Goal: Navigation & Orientation: Find specific page/section

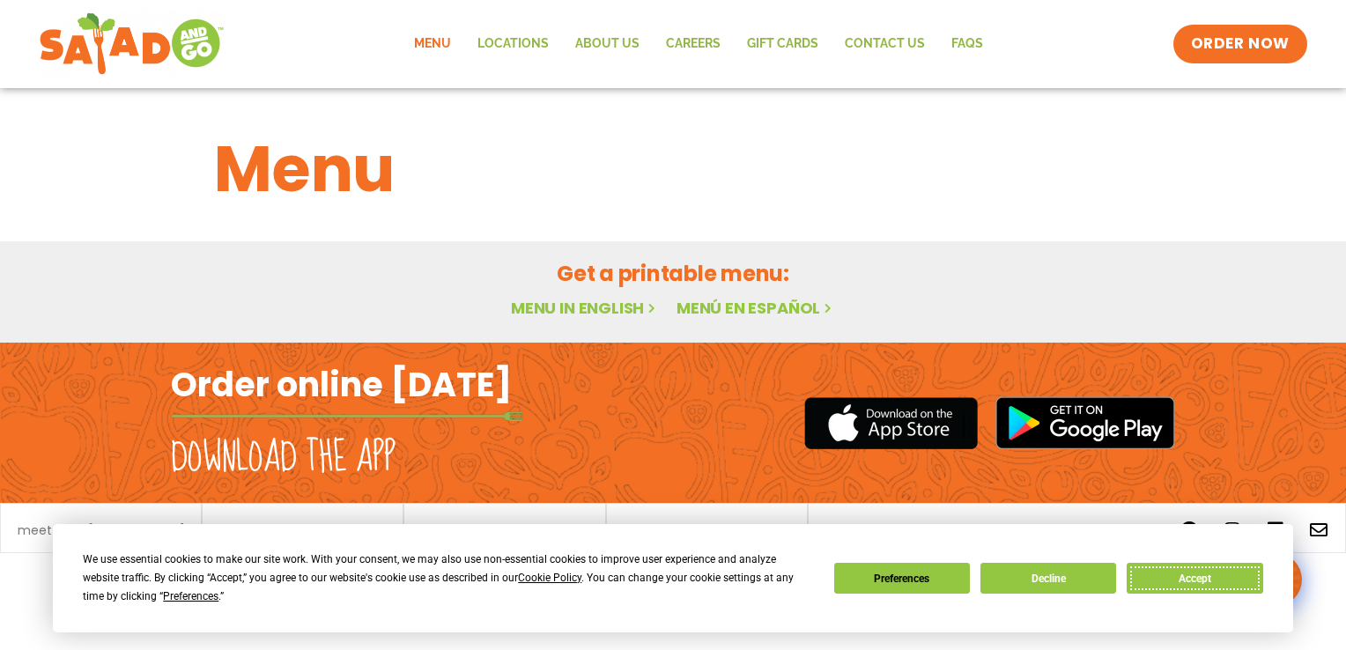
drag, startPoint x: 1195, startPoint y: 579, endPoint x: 1170, endPoint y: 579, distance: 24.7
click at [836, 579] on button "Accept" at bounding box center [1195, 578] width 136 height 31
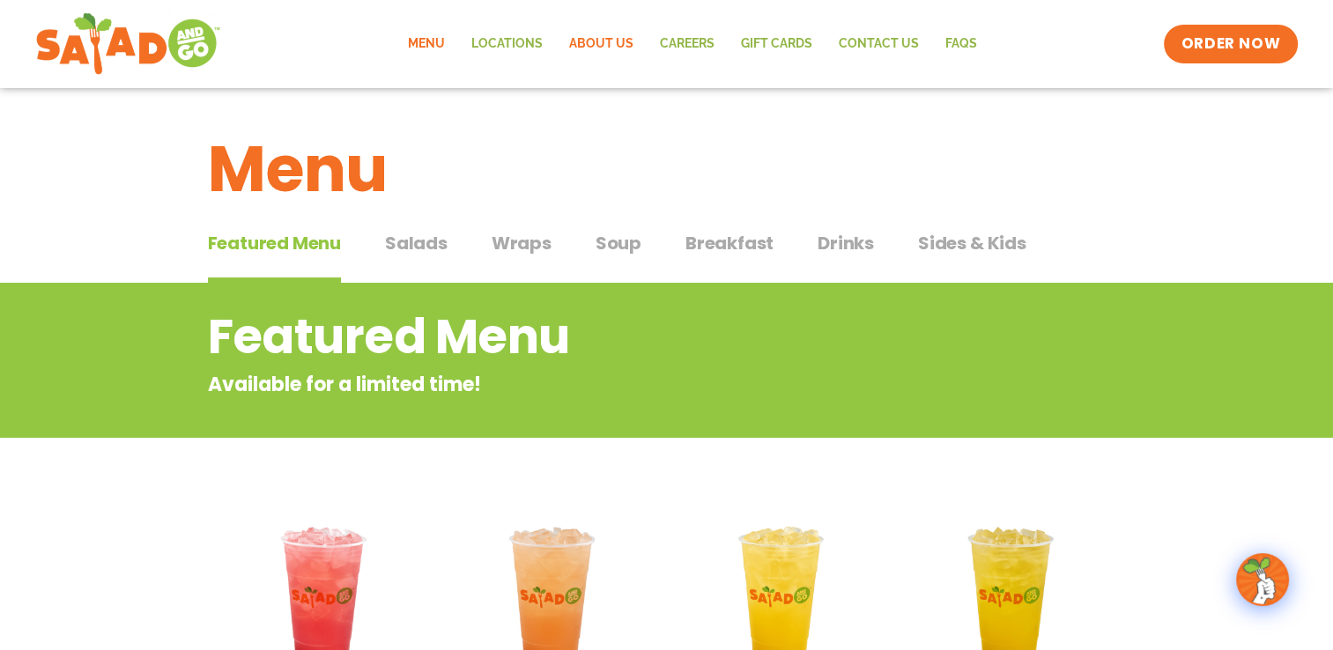
click at [611, 38] on link "About Us" at bounding box center [601, 44] width 91 height 41
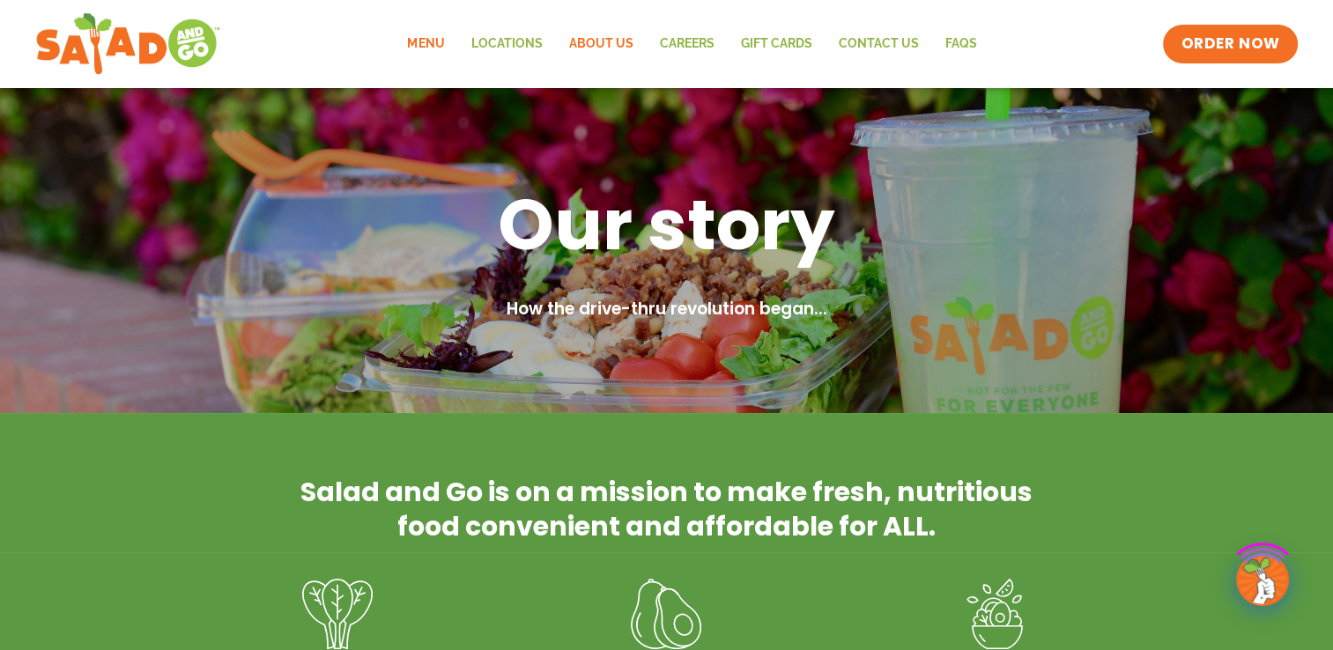
click at [419, 43] on link "Menu" at bounding box center [425, 44] width 63 height 41
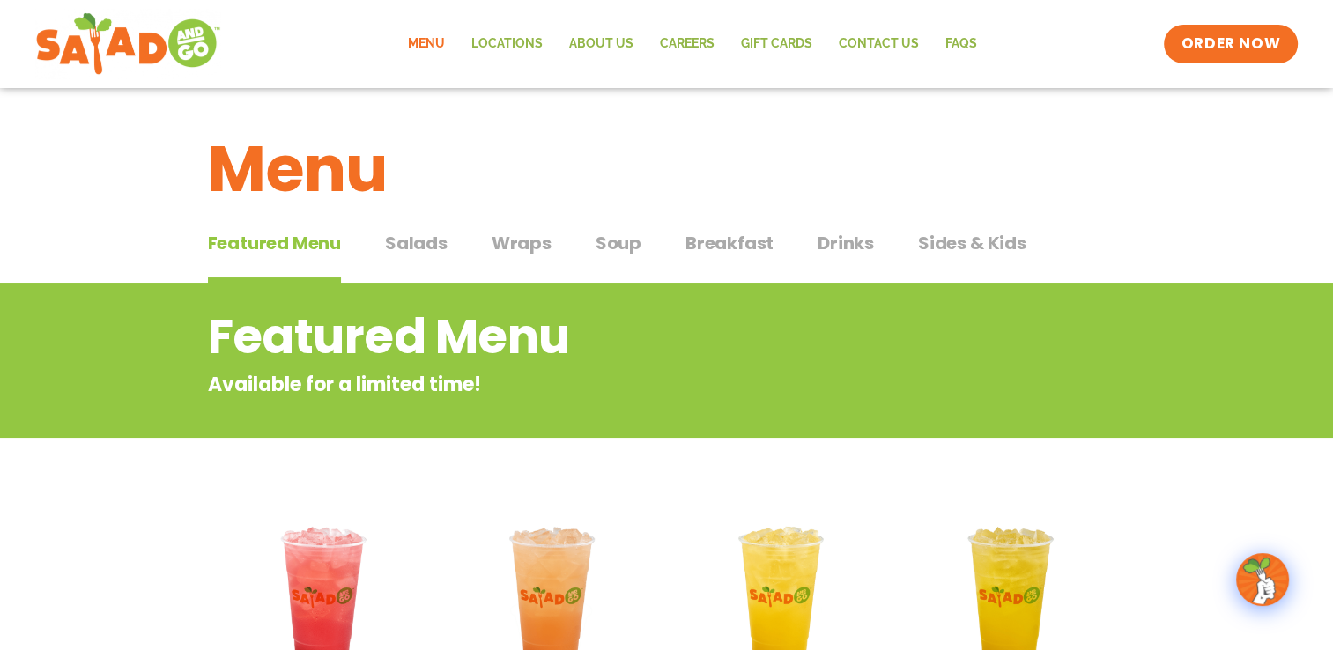
click at [427, 240] on span "Salads" at bounding box center [416, 243] width 63 height 26
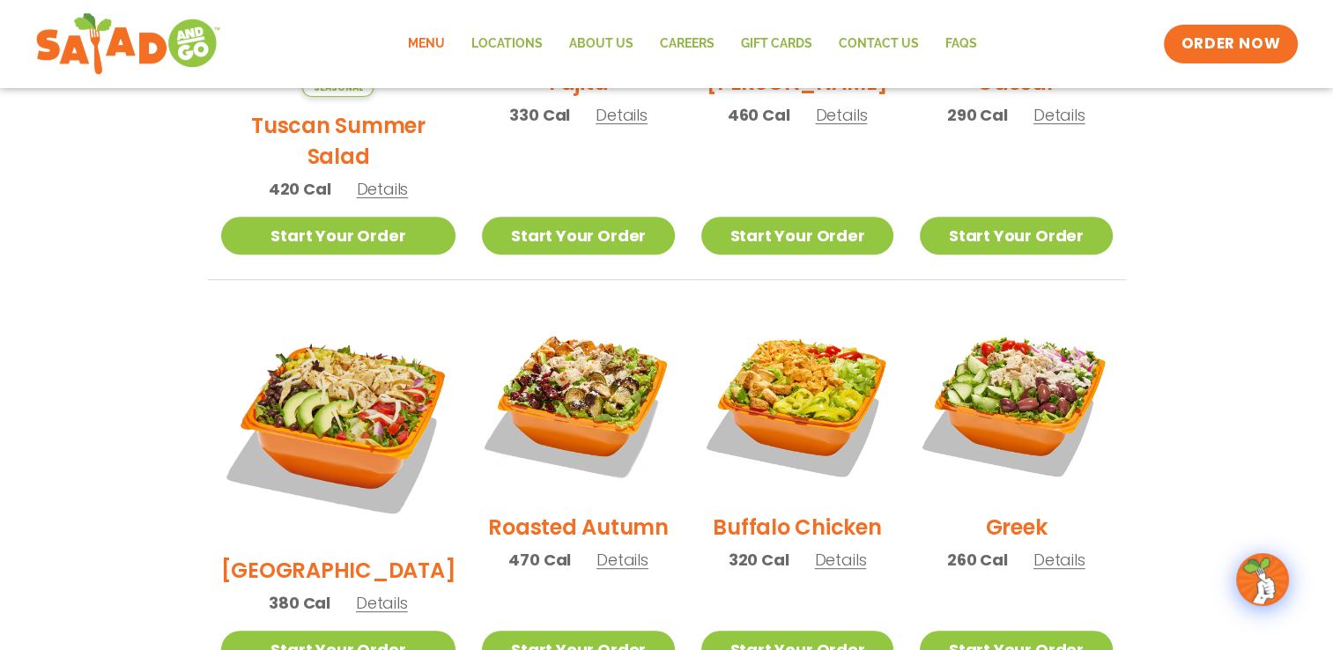
scroll to position [705, 0]
